Goal: Communication & Community: Answer question/provide support

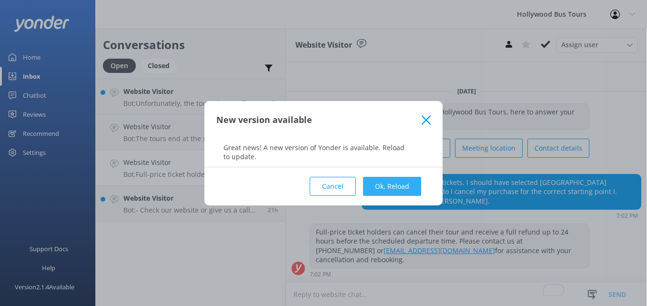
click at [398, 180] on button "Ok, Reload" at bounding box center [392, 186] width 58 height 19
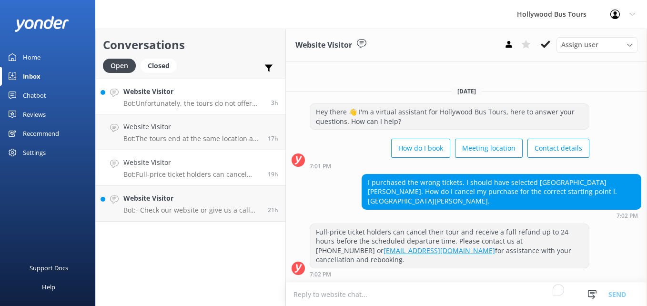
click at [230, 105] on p "Bot: Unfortunately, the tours do not offer the option to depart from [GEOGRAPHI…" at bounding box center [193, 103] width 141 height 9
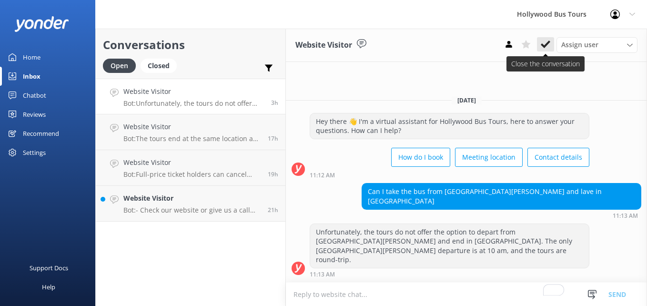
click at [546, 39] on button at bounding box center [545, 44] width 17 height 14
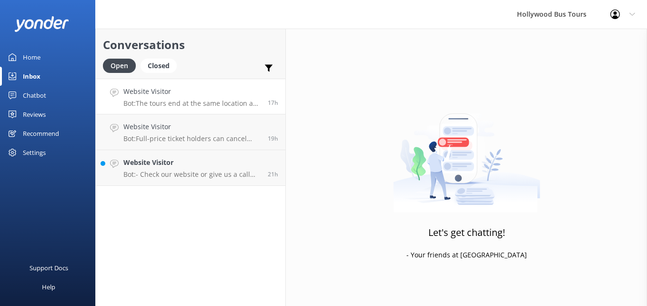
click at [231, 97] on div "Website Visitor Bot: The tours end at the same location as the initial point of…" at bounding box center [191, 96] width 137 height 21
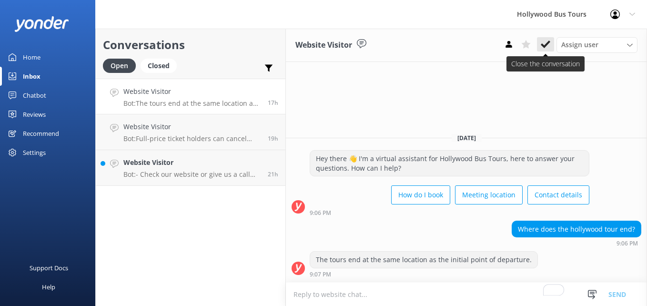
click at [546, 43] on icon at bounding box center [546, 45] width 10 height 10
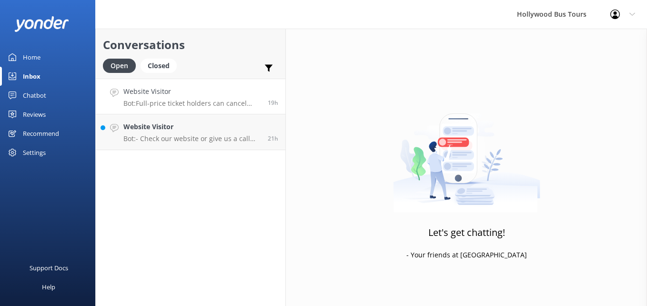
click at [220, 95] on h4 "Website Visitor" at bounding box center [191, 91] width 137 height 10
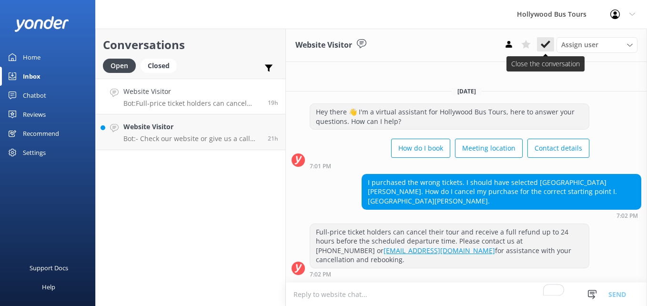
click at [546, 40] on icon at bounding box center [546, 45] width 10 height 10
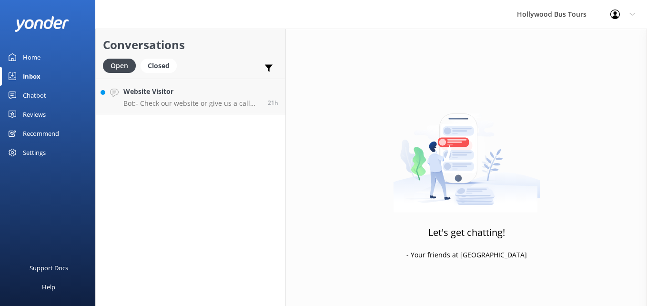
click at [225, 124] on div "Conversations Open Closed Important Assigned to me Unassigned Website Visitor B…" at bounding box center [190, 167] width 191 height 277
click at [231, 104] on p "Bot: - Check our website or give us a call for deals and discounts. - Save 10% …" at bounding box center [191, 103] width 137 height 9
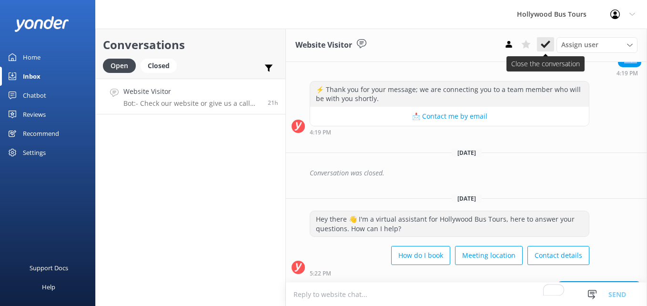
drag, startPoint x: 541, startPoint y: 69, endPoint x: 544, endPoint y: 47, distance: 22.3
click at [544, 47] on use at bounding box center [546, 45] width 10 height 8
